Goal: Transaction & Acquisition: Download file/media

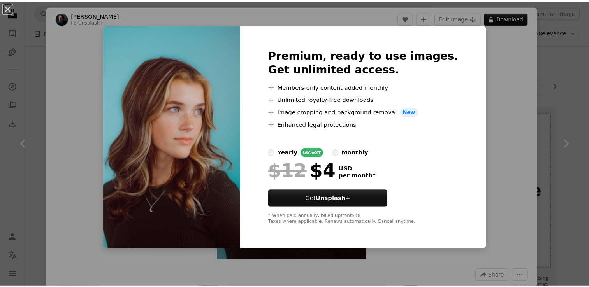
scroll to position [322, 0]
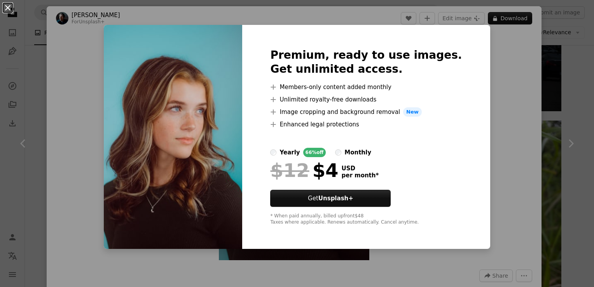
click at [11, 7] on button "An X shape" at bounding box center [7, 7] width 9 height 9
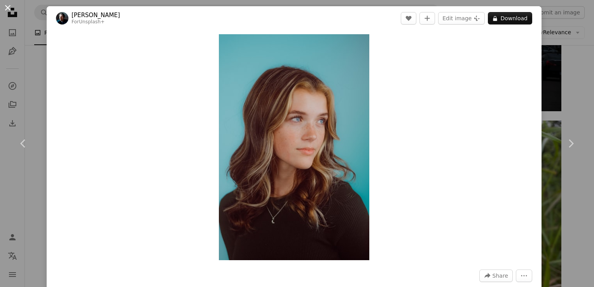
click at [4, 6] on button "An X shape" at bounding box center [7, 7] width 9 height 9
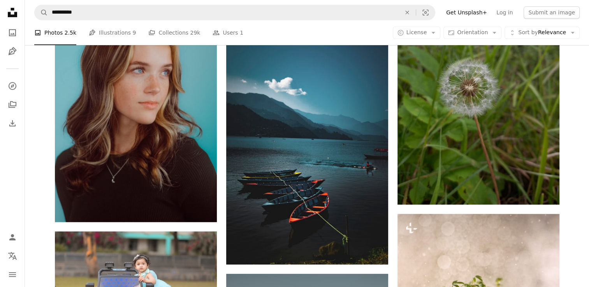
scroll to position [464, 0]
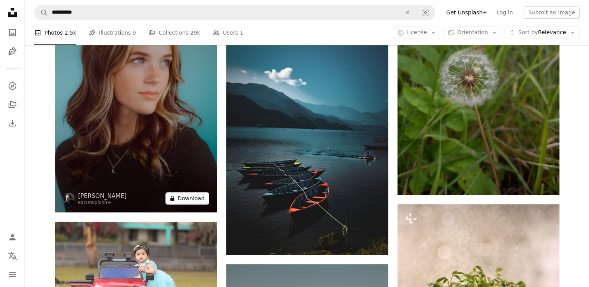
click at [180, 195] on button "A lock Download" at bounding box center [187, 198] width 44 height 12
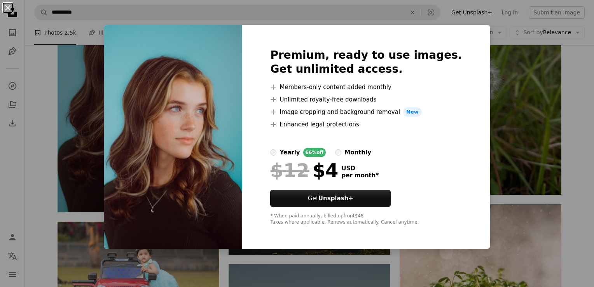
click at [4, 7] on button "An X shape" at bounding box center [7, 7] width 9 height 9
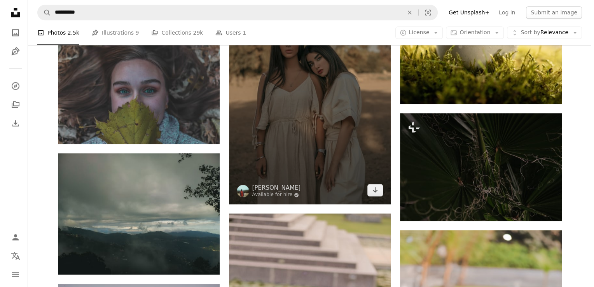
scroll to position [767, 0]
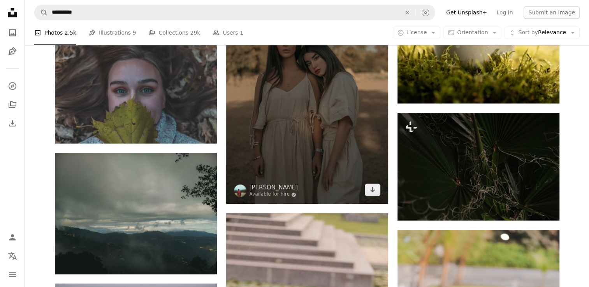
click at [299, 128] on img at bounding box center [307, 82] width 162 height 243
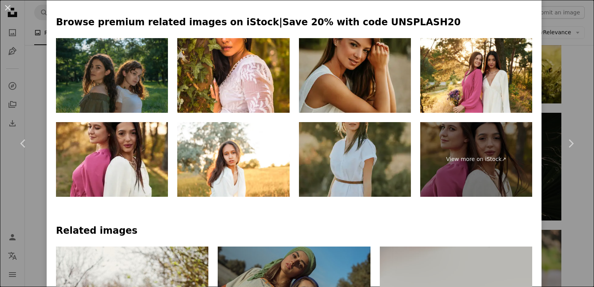
scroll to position [394, 0]
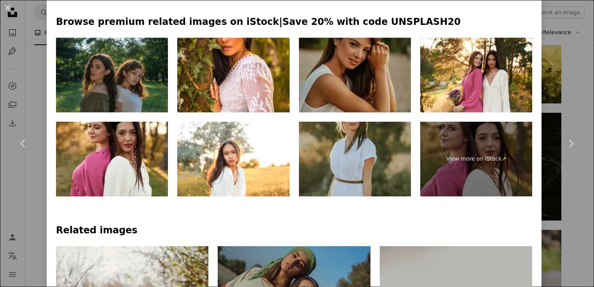
click at [363, 72] on img at bounding box center [355, 75] width 112 height 75
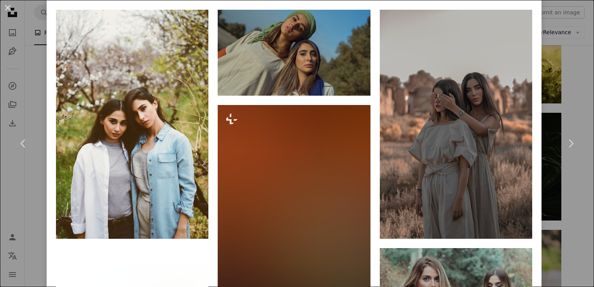
scroll to position [631, 0]
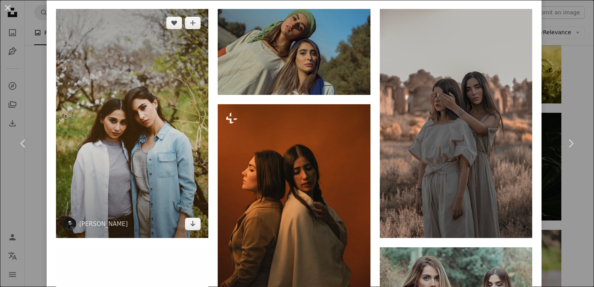
click at [154, 131] on img at bounding box center [132, 123] width 152 height 229
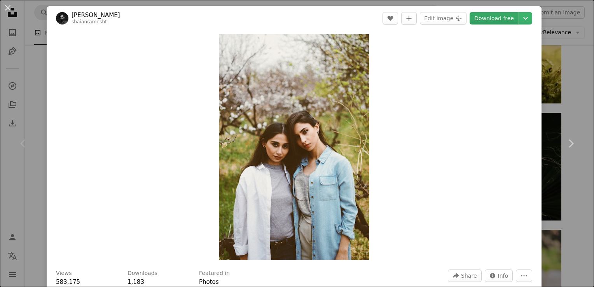
click at [493, 17] on link "Download free" at bounding box center [494, 18] width 49 height 12
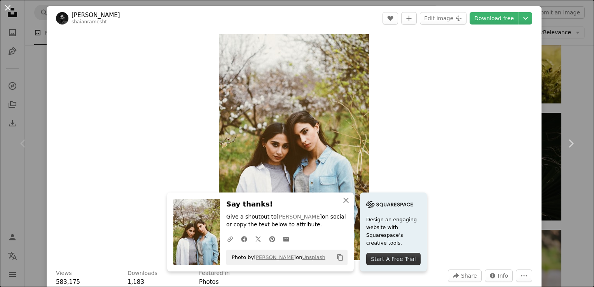
click at [7, 4] on button "An X shape" at bounding box center [7, 7] width 9 height 9
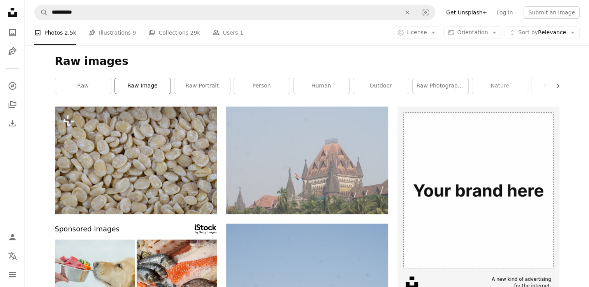
click at [149, 89] on link "raw image" at bounding box center [143, 86] width 56 height 16
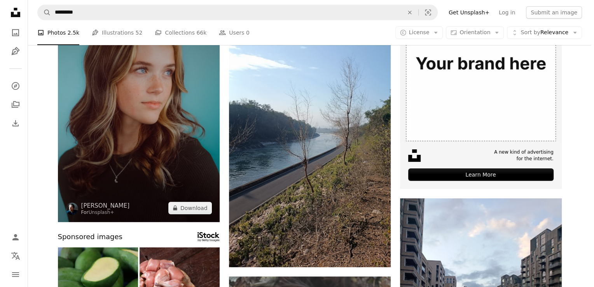
scroll to position [140, 0]
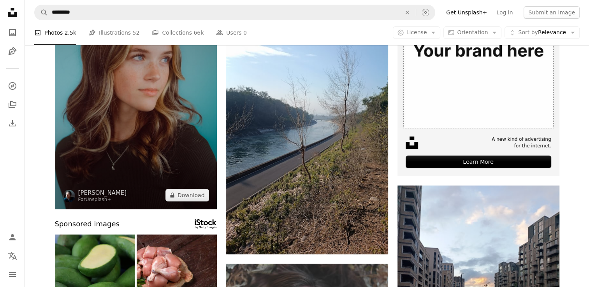
click at [166, 138] on img at bounding box center [136, 88] width 162 height 243
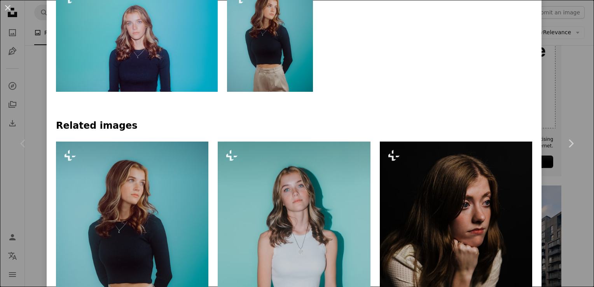
scroll to position [415, 0]
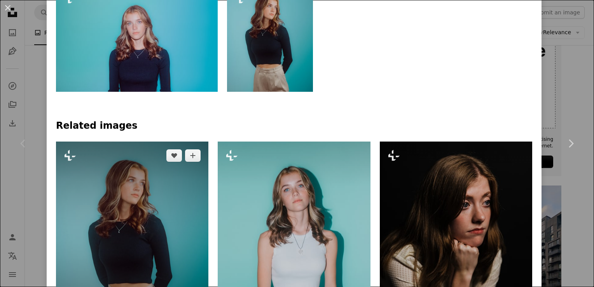
click at [163, 252] on img at bounding box center [132, 237] width 152 height 191
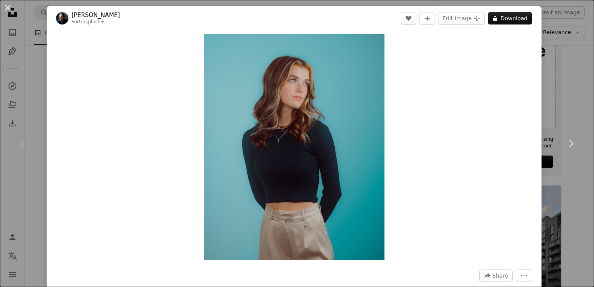
click at [9, 3] on button "An X shape" at bounding box center [7, 7] width 9 height 9
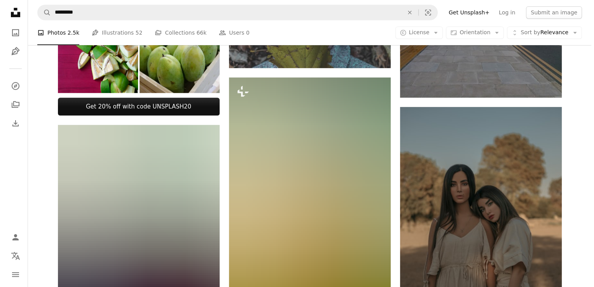
scroll to position [443, 0]
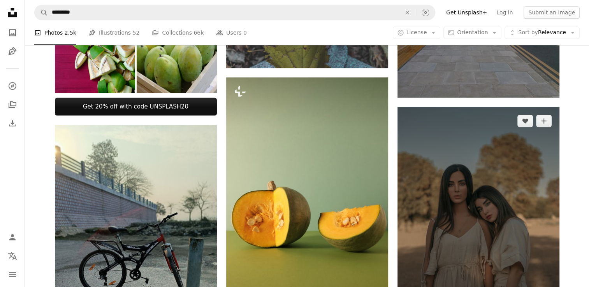
click at [445, 150] on img at bounding box center [478, 228] width 162 height 243
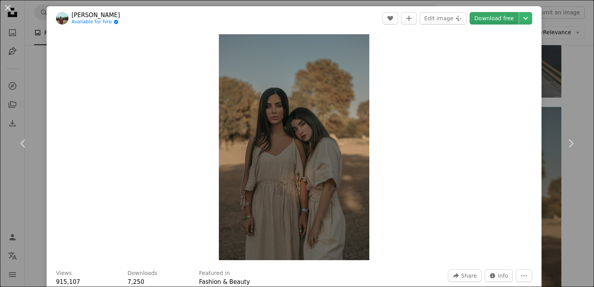
click at [498, 18] on link "Download free" at bounding box center [494, 18] width 49 height 12
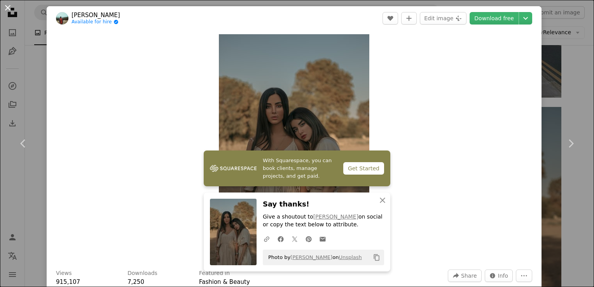
click at [10, 5] on button "An X shape" at bounding box center [7, 7] width 9 height 9
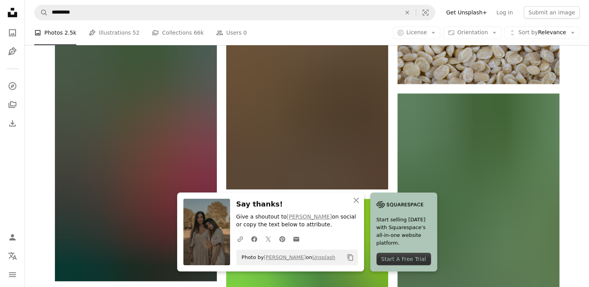
scroll to position [825, 0]
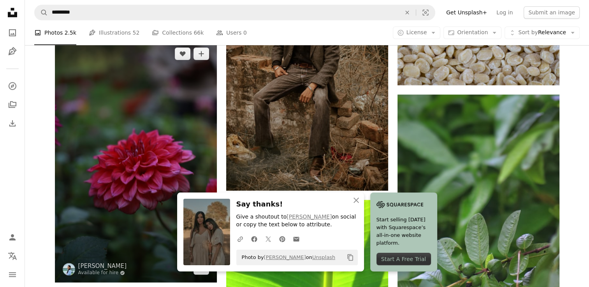
click at [154, 135] on img at bounding box center [136, 161] width 162 height 243
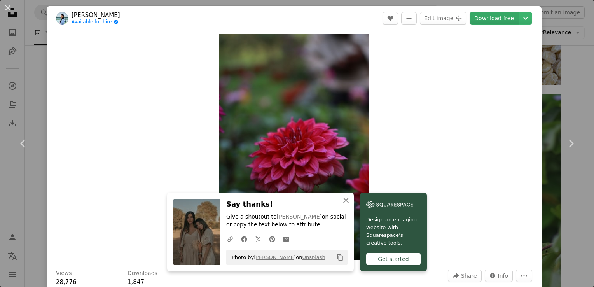
click at [499, 18] on link "Download free" at bounding box center [494, 18] width 49 height 12
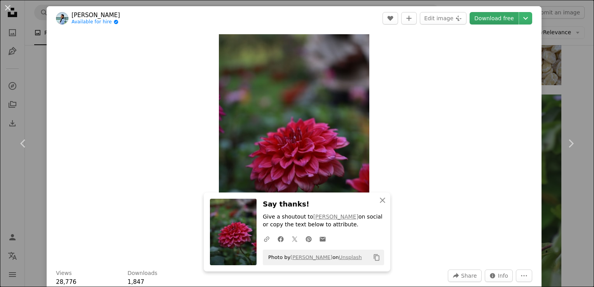
click at [491, 18] on link "Download free" at bounding box center [494, 18] width 49 height 12
click at [548, 207] on div "An X shape Chevron left Chevron right [PERSON_NAME] Available for hire A checkm…" at bounding box center [297, 143] width 594 height 287
